Goal: Information Seeking & Learning: Learn about a topic

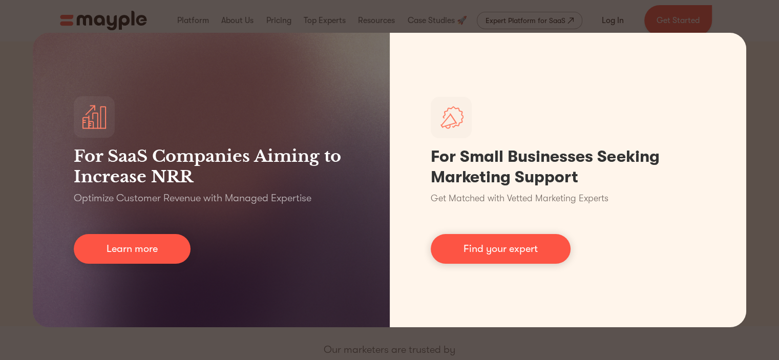
click at [254, 344] on div "For SaaS Companies Aiming to Increase NRR Optimize Customer Revenue with Manage…" at bounding box center [389, 180] width 779 height 360
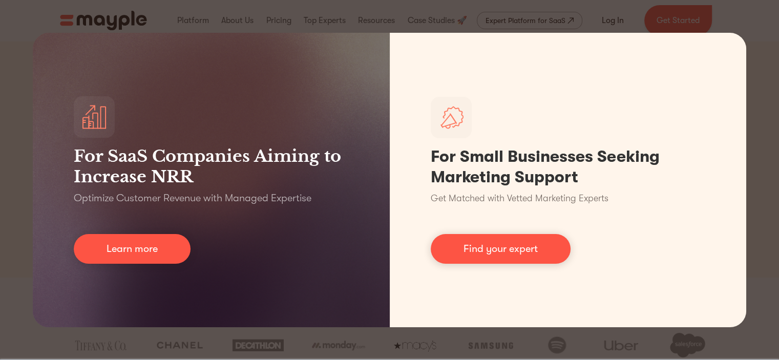
scroll to position [168, 0]
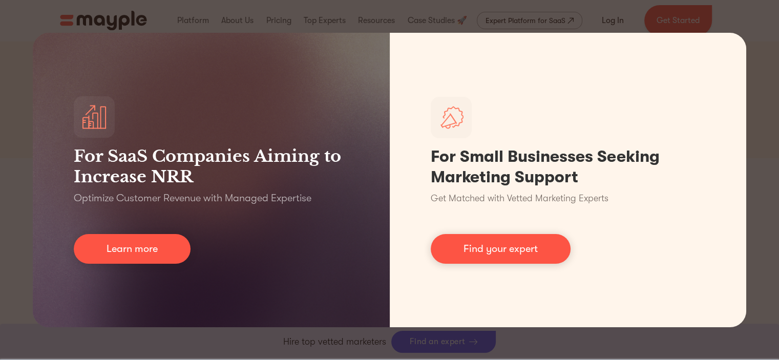
click at [770, 217] on div "For SaaS Companies Aiming to Increase NRR Optimize Customer Revenue with Manage…" at bounding box center [389, 180] width 779 height 360
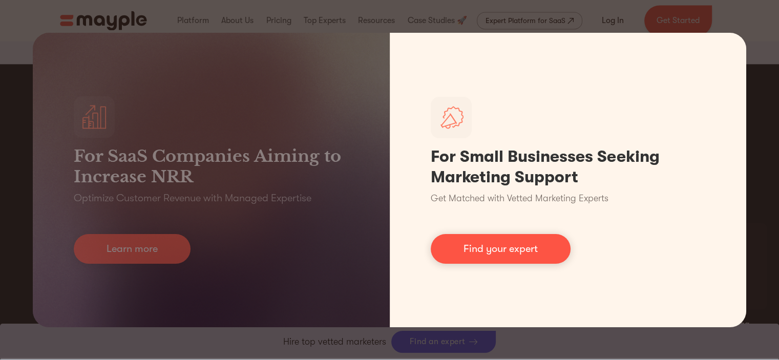
scroll to position [1619, 0]
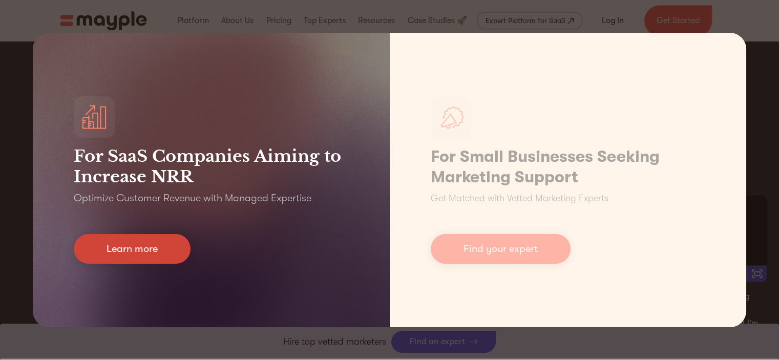
click at [130, 247] on link "Learn more" at bounding box center [132, 249] width 117 height 30
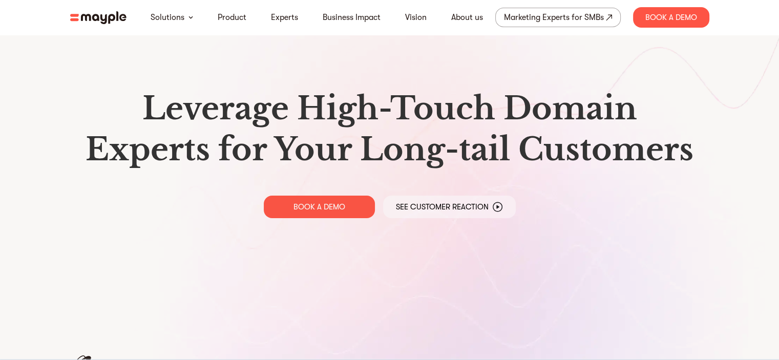
click at [95, 18] on img at bounding box center [98, 17] width 56 height 13
click at [286, 15] on link "Experts" at bounding box center [284, 17] width 27 height 12
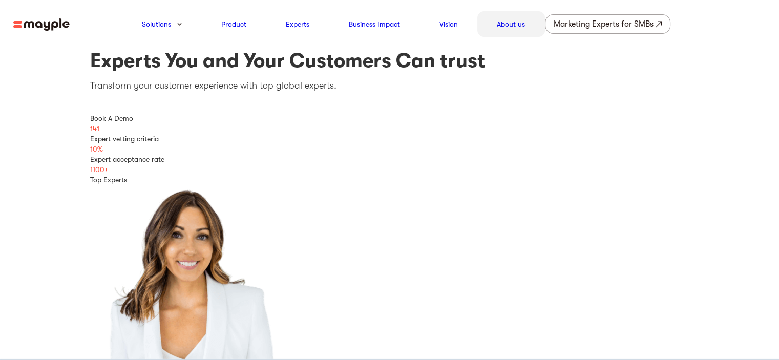
click at [502, 24] on link "About us" at bounding box center [511, 24] width 28 height 12
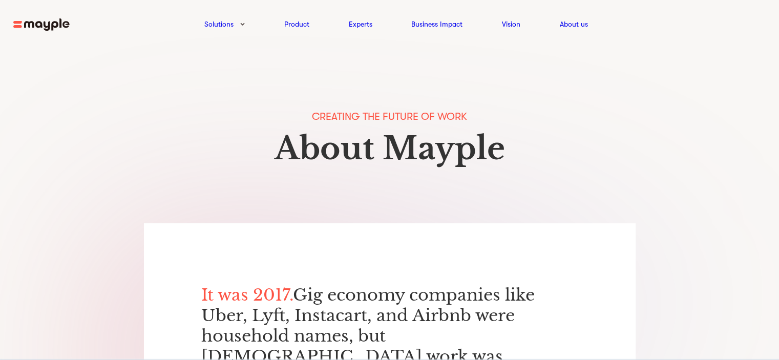
click at [49, 22] on img at bounding box center [41, 24] width 56 height 13
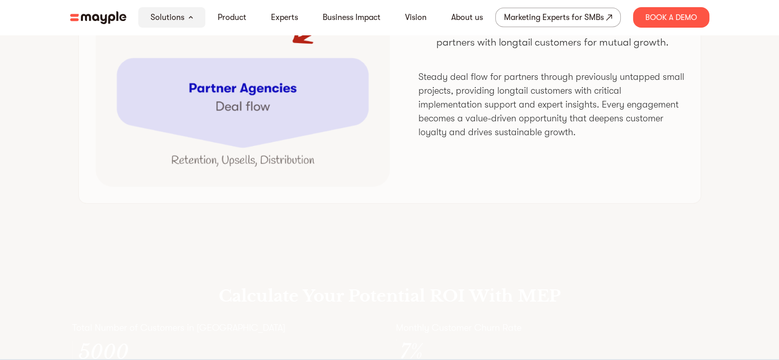
scroll to position [2707, 0]
click at [572, 18] on div "Marketing Experts for SMBs" at bounding box center [554, 17] width 100 height 14
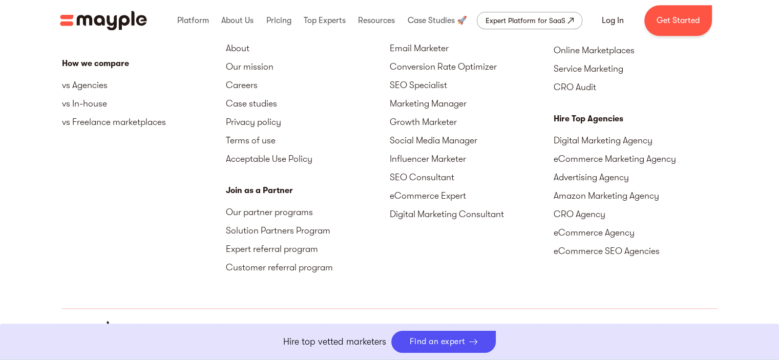
scroll to position [4657, 0]
click at [262, 213] on link "Our partner programs" at bounding box center [308, 211] width 164 height 18
click at [129, 255] on div "Platform Overview Data-based vetting AI-powered matching Monitoring system Mark…" at bounding box center [144, 102] width 164 height 381
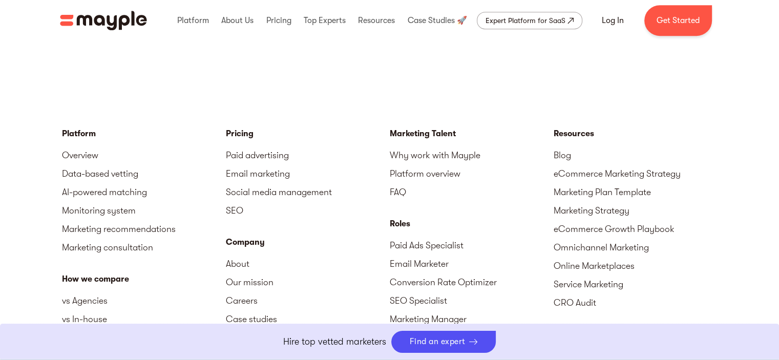
scroll to position [4440, 0]
click at [654, 22] on link "Get Started" at bounding box center [678, 20] width 68 height 31
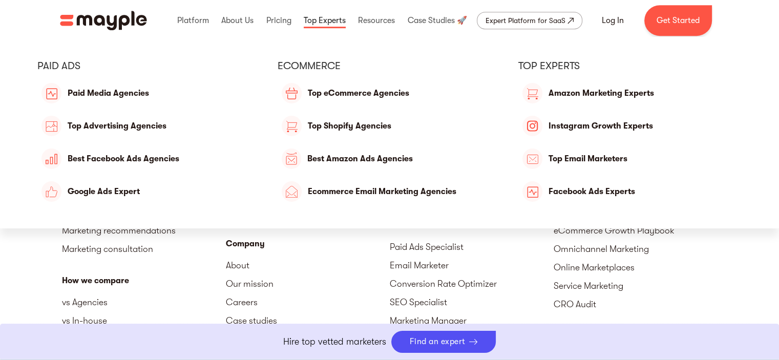
click at [326, 20] on link at bounding box center [324, 20] width 47 height 33
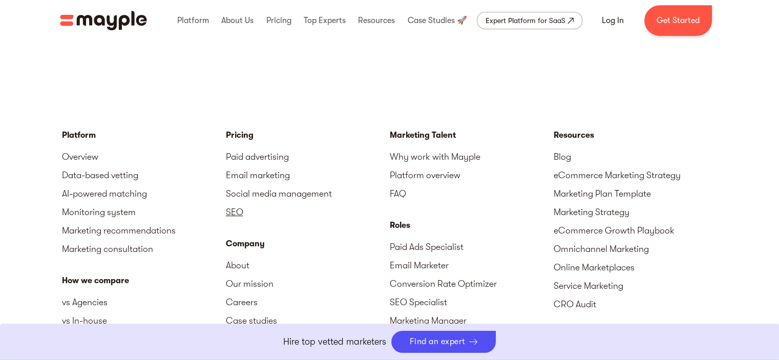
click at [244, 215] on link "SEO" at bounding box center [308, 212] width 164 height 18
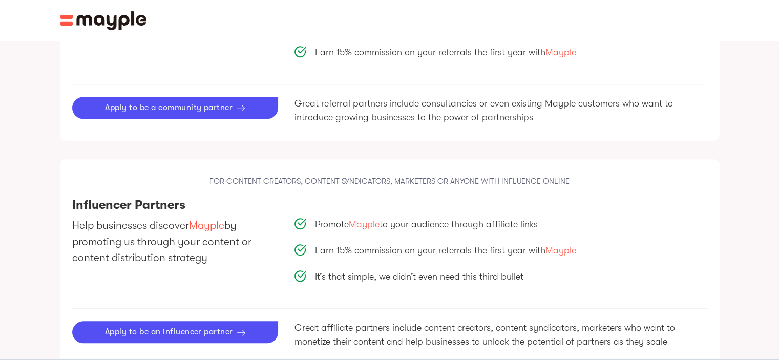
scroll to position [1110, 0]
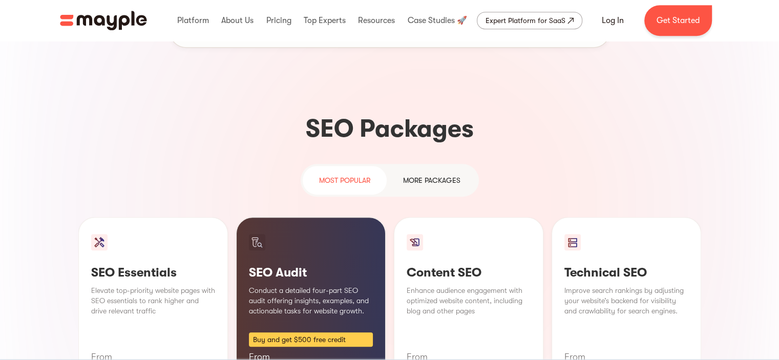
scroll to position [586, 0]
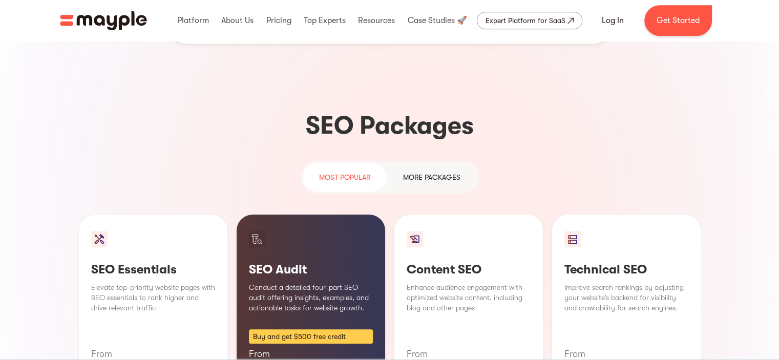
click at [543, 161] on div "most popular MORE packages SEO Essentials Elevate top-priority website pages wi…" at bounding box center [389, 339] width 623 height 357
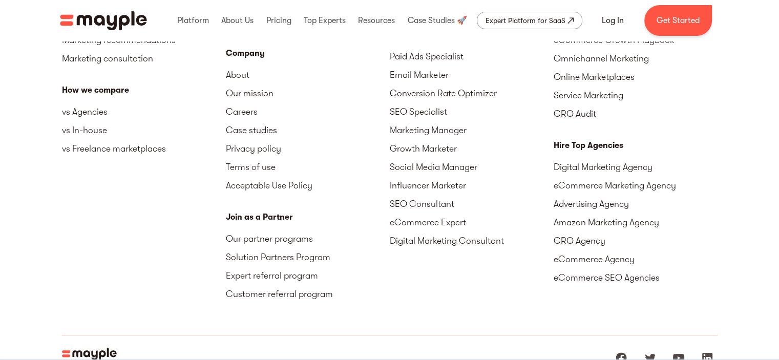
scroll to position [3590, 0]
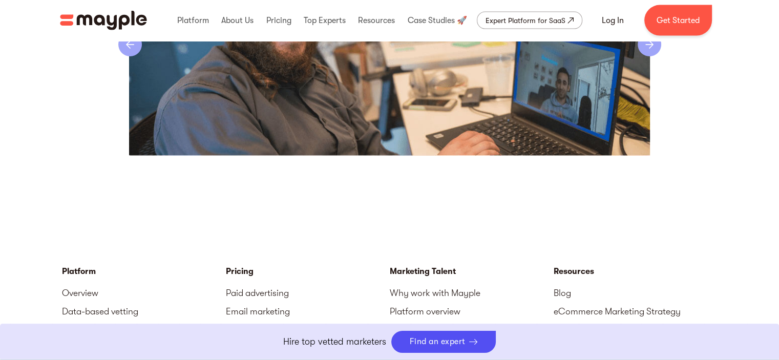
scroll to position [2310, 0]
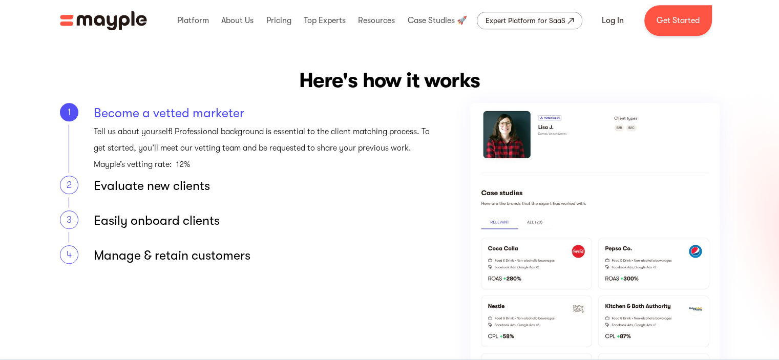
scroll to position [1176, 0]
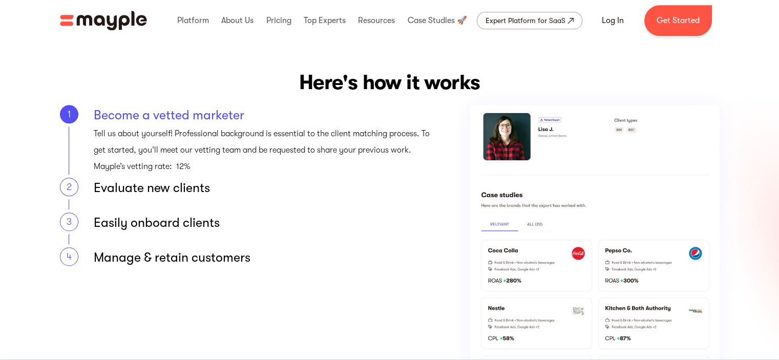
click at [236, 113] on div "Become a vetted marketer" at bounding box center [264, 115] width 340 height 20
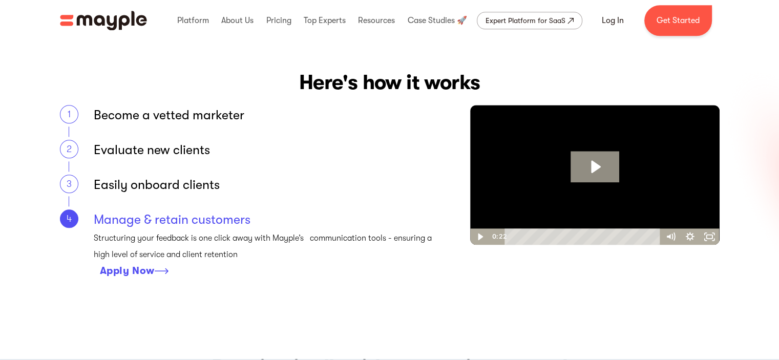
click at [150, 271] on div "Apply Now" at bounding box center [127, 271] width 55 height 12
